Goal: Task Accomplishment & Management: Complete application form

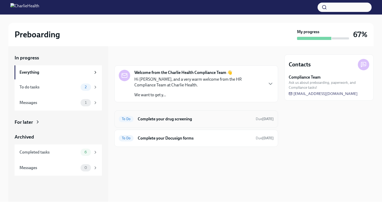
click at [146, 118] on h6 "Complete your drug screening" at bounding box center [195, 119] width 114 height 6
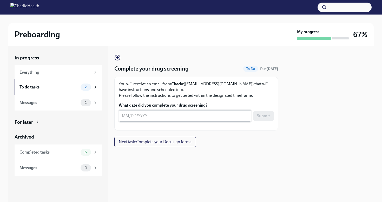
click at [130, 117] on textarea "What date did you complete your drug screening?" at bounding box center [185, 116] width 126 height 6
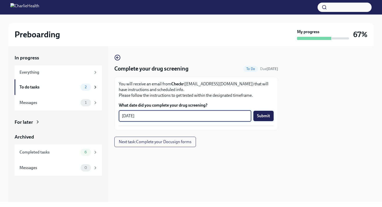
type textarea "[DATE]"
click at [269, 116] on span "Submit" at bounding box center [263, 116] width 13 height 5
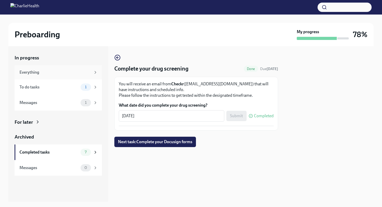
click at [77, 71] on div "Everything" at bounding box center [56, 73] width 72 height 6
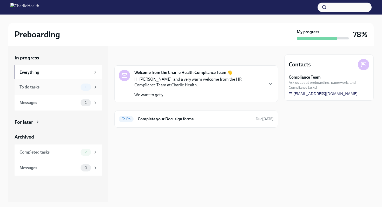
click at [80, 87] on div "To do tasks 1" at bounding box center [59, 87] width 78 height 7
